Goal: Task Accomplishment & Management: Manage account settings

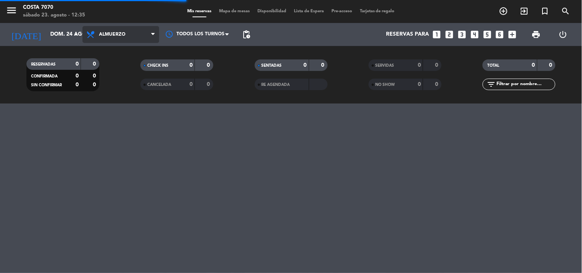
click at [113, 38] on span "Almuerzo" at bounding box center [120, 34] width 77 height 17
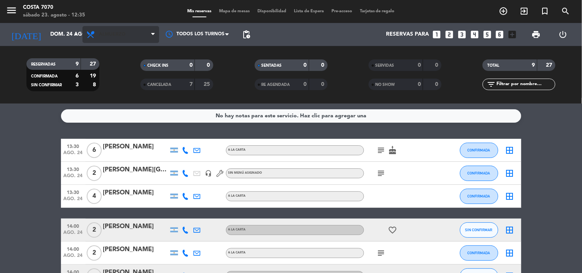
drag, startPoint x: 114, startPoint y: 41, endPoint x: 114, endPoint y: 35, distance: 5.8
click at [114, 37] on span "Almuerzo" at bounding box center [120, 34] width 77 height 17
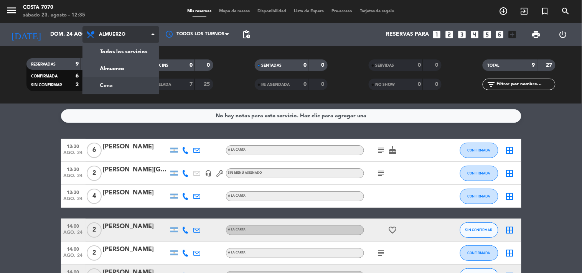
click at [115, 79] on div "menu Costa 7070 sábado 23. agosto - 12:35 Mis reservas Mapa de mesas Disponibil…" at bounding box center [291, 52] width 582 height 104
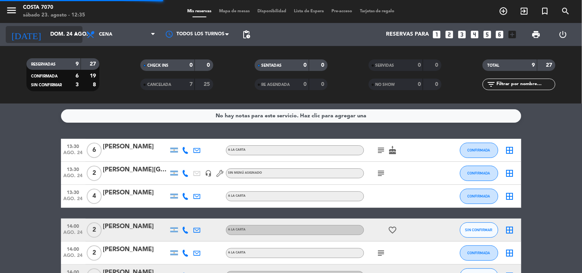
click at [63, 30] on input "dom. 24 ago." at bounding box center [82, 35] width 73 height 14
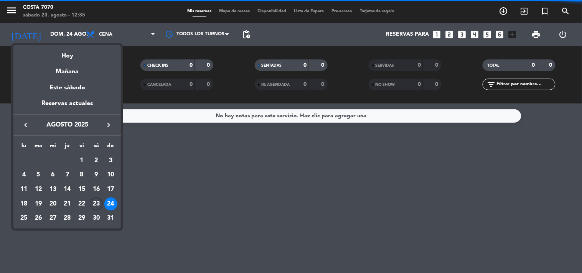
click at [97, 202] on div "23" at bounding box center [96, 204] width 13 height 13
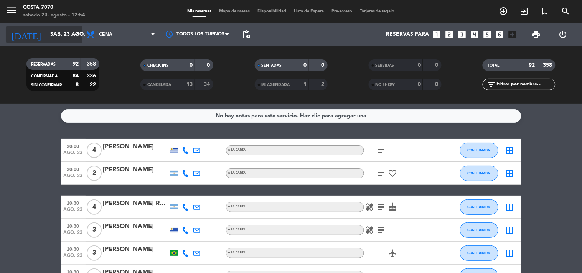
click at [55, 31] on input "sáb. 23 ago." at bounding box center [82, 35] width 73 height 14
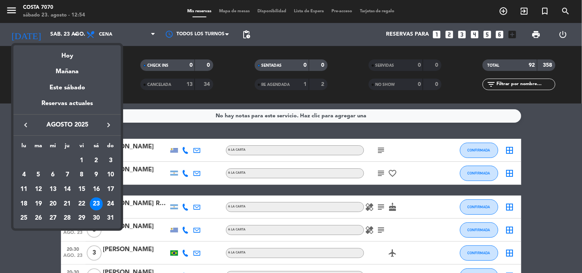
click at [109, 201] on div "24" at bounding box center [110, 204] width 13 height 13
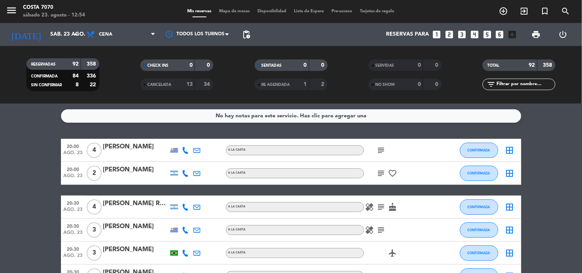
type input "dom. 24 ago."
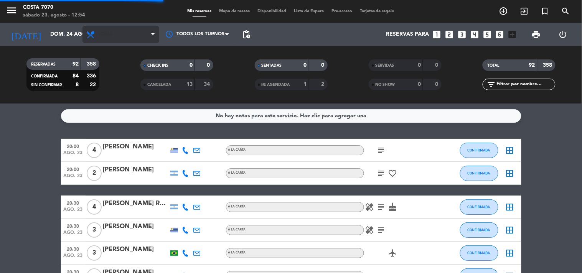
click at [138, 42] on span "Cena" at bounding box center [120, 34] width 77 height 17
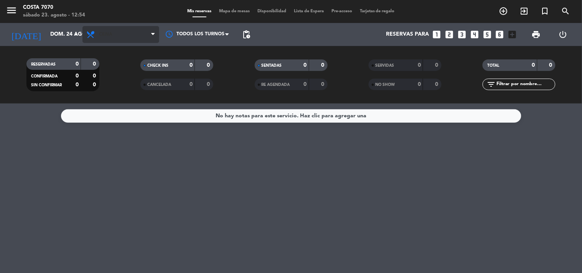
click at [127, 39] on span "Cena" at bounding box center [120, 34] width 77 height 17
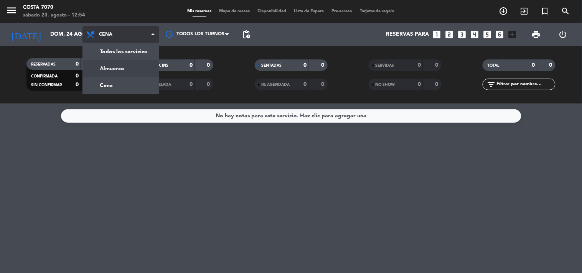
click at [124, 66] on div "menu Costa 7070 sábado 23. agosto - 12:54 Mis reservas Mapa de mesas Disponibil…" at bounding box center [291, 52] width 582 height 104
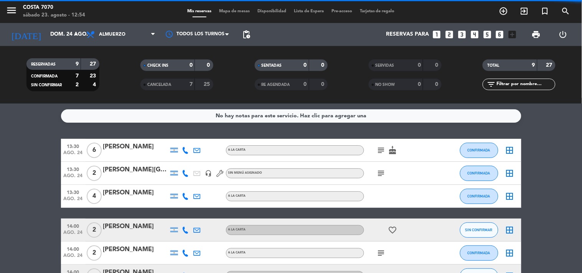
click at [512, 87] on input "text" at bounding box center [525, 84] width 59 height 8
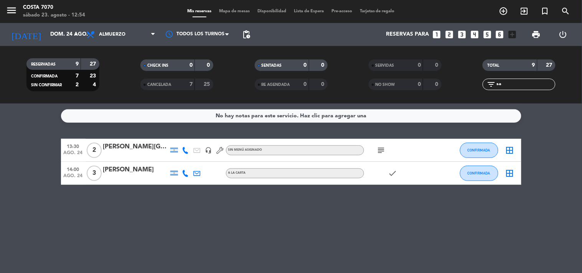
type input "s"
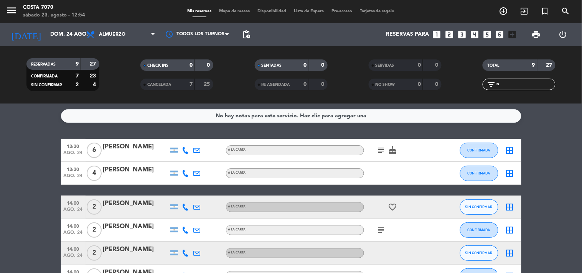
type input "nu"
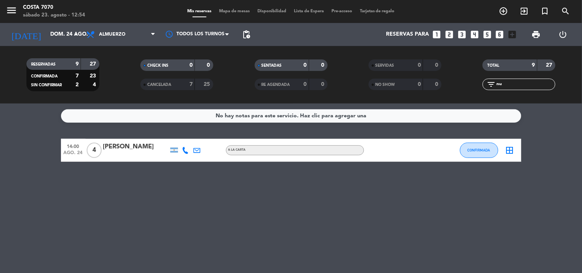
drag, startPoint x: 511, startPoint y: 83, endPoint x: 206, endPoint y: 45, distance: 307.7
click at [332, 60] on div "RESERVADAS 9 27 CONFIRMADA 7 23 SIN CONFIRMAR 2 4 CHECK INS 0 0 CANCELADA 7 25 …" at bounding box center [291, 75] width 582 height 42
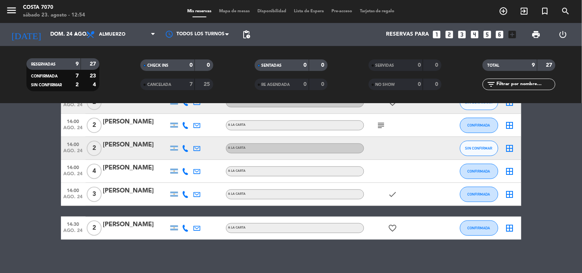
scroll to position [85, 0]
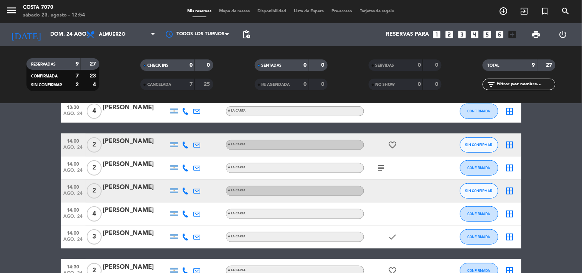
click at [186, 190] on icon at bounding box center [185, 191] width 7 height 7
click at [181, 176] on span "Copiar" at bounding box center [180, 178] width 16 height 8
click at [184, 146] on icon at bounding box center [185, 145] width 7 height 7
click at [189, 132] on span "content_paste" at bounding box center [192, 132] width 6 height 6
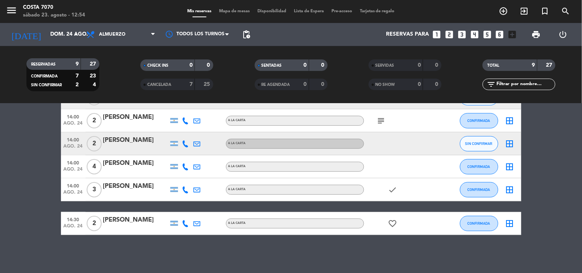
scroll to position [0, 0]
